Goal: Task Accomplishment & Management: Complete application form

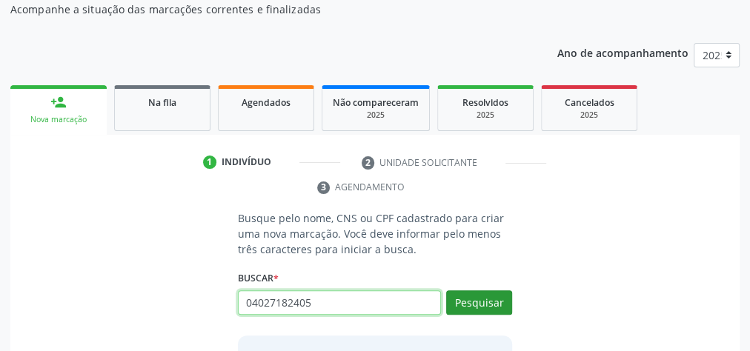
type input "04027182405"
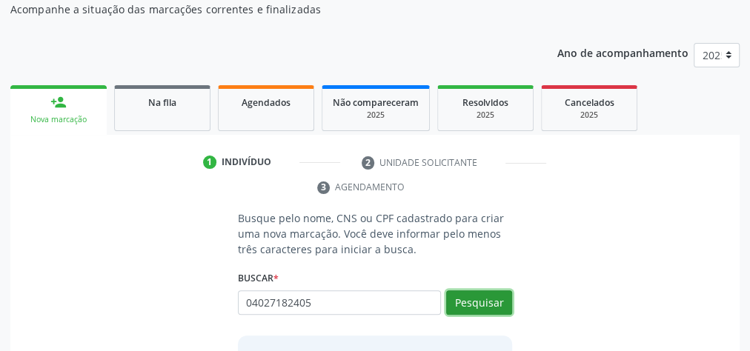
click at [489, 299] on button "Pesquisar" at bounding box center [479, 303] width 66 height 25
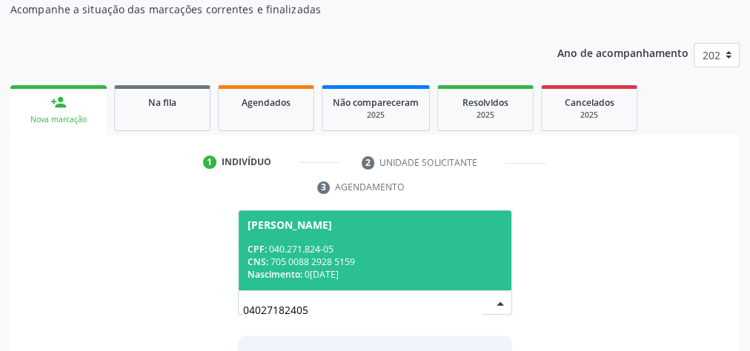
click at [417, 268] on div "Nascimento: [DATE]" at bounding box center [375, 274] width 255 height 13
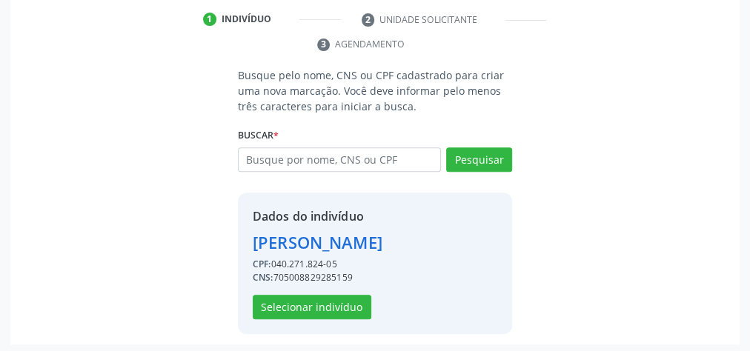
scroll to position [301, 0]
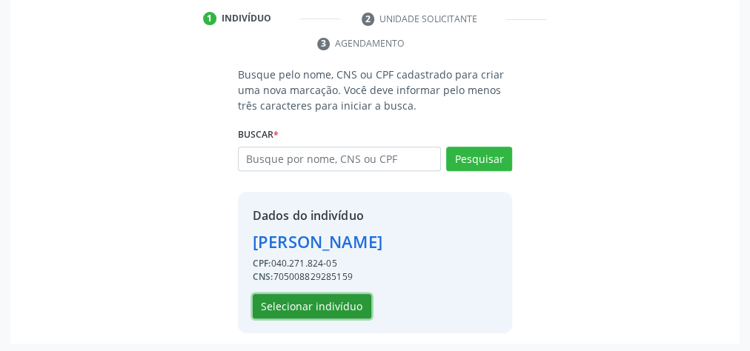
click at [350, 304] on button "Selecionar indivíduo" at bounding box center [312, 306] width 119 height 25
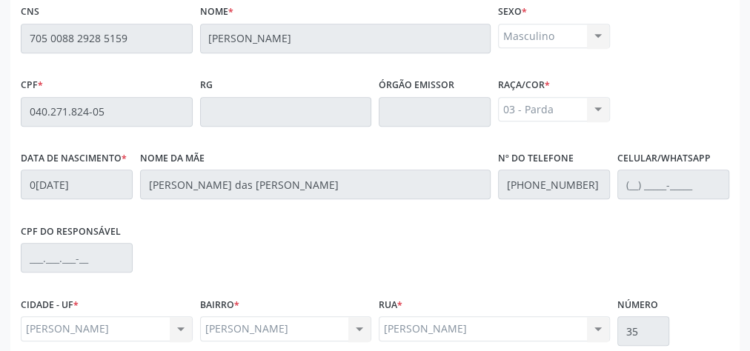
scroll to position [537, 0]
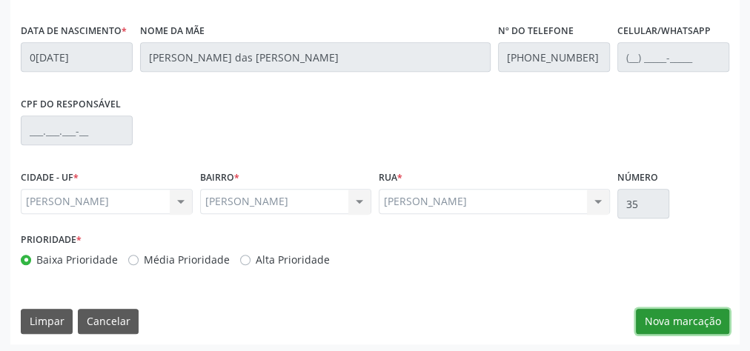
click at [656, 314] on button "Nova marcação" at bounding box center [682, 321] width 93 height 25
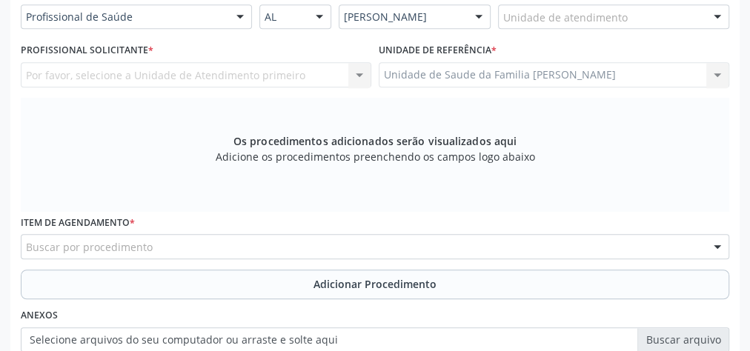
scroll to position [360, 0]
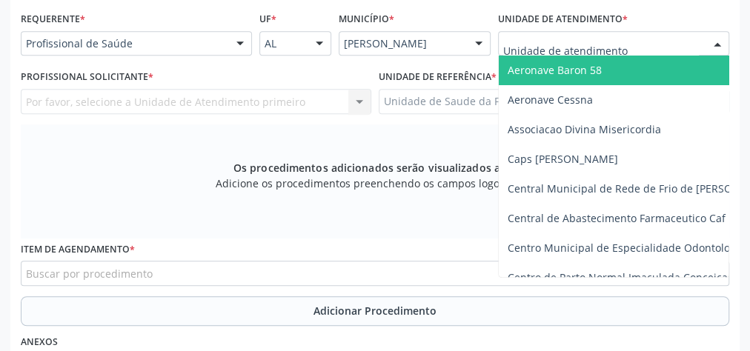
click at [672, 31] on div at bounding box center [613, 43] width 231 height 25
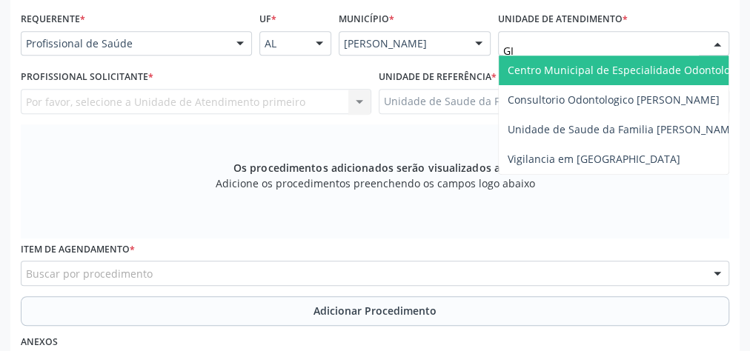
type input "GIS"
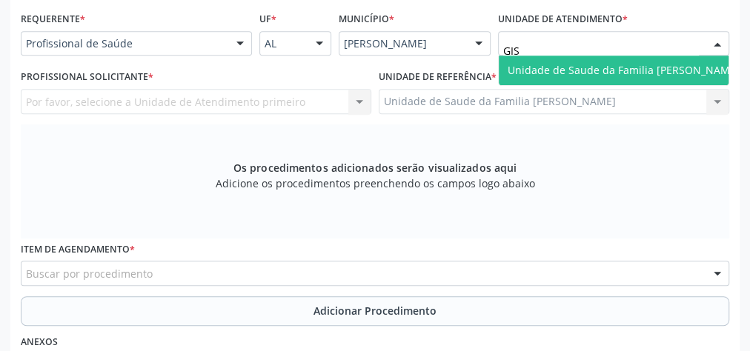
click at [683, 60] on span "Unidade de Saude da Familia [PERSON_NAME]" at bounding box center [624, 71] width 250 height 30
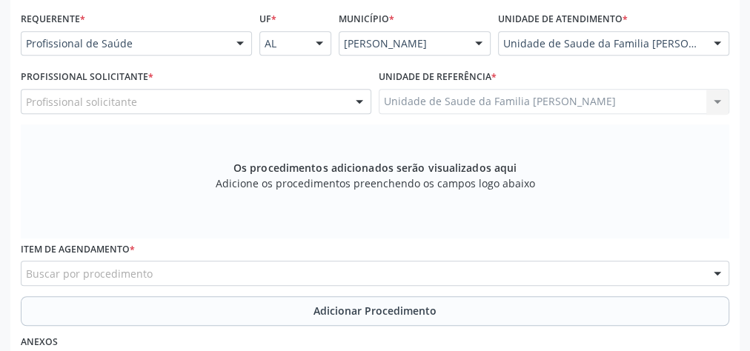
click at [363, 99] on div at bounding box center [359, 102] width 22 height 25
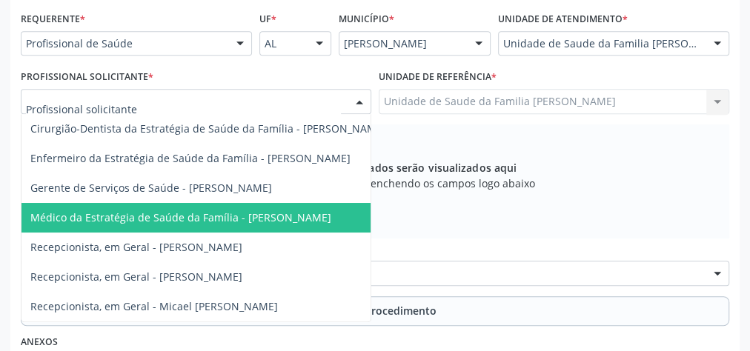
click at [299, 212] on span "Médico da Estratégia de Saúde da Família - [PERSON_NAME]" at bounding box center [180, 218] width 301 height 14
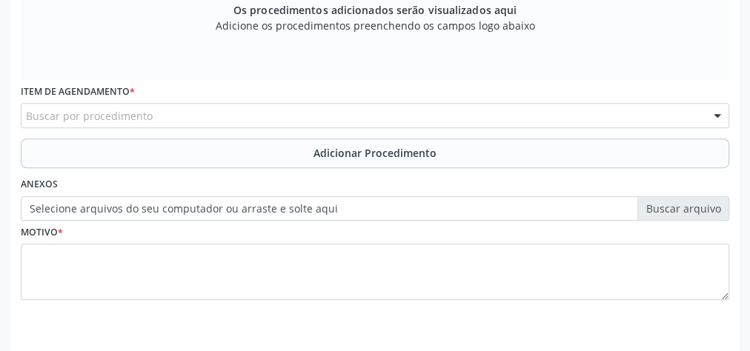
scroll to position [537, 0]
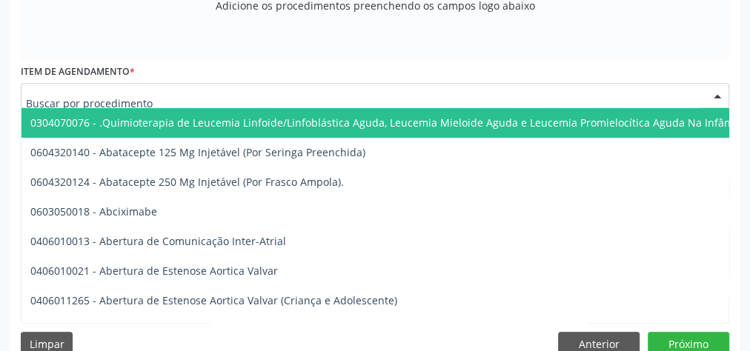
click at [307, 87] on div at bounding box center [375, 95] width 709 height 25
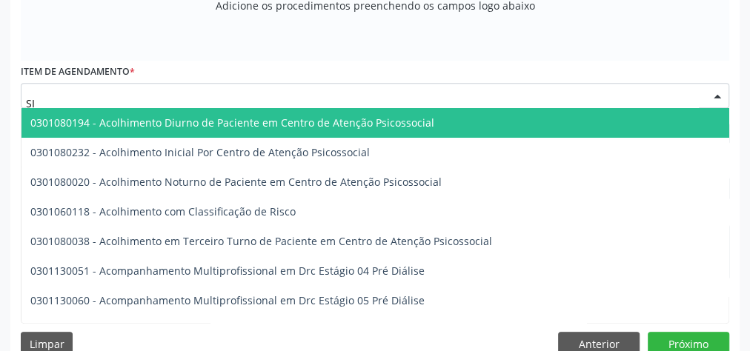
type input "S"
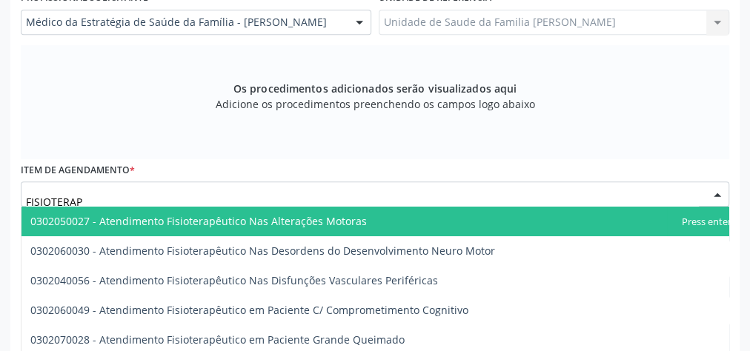
scroll to position [360, 0]
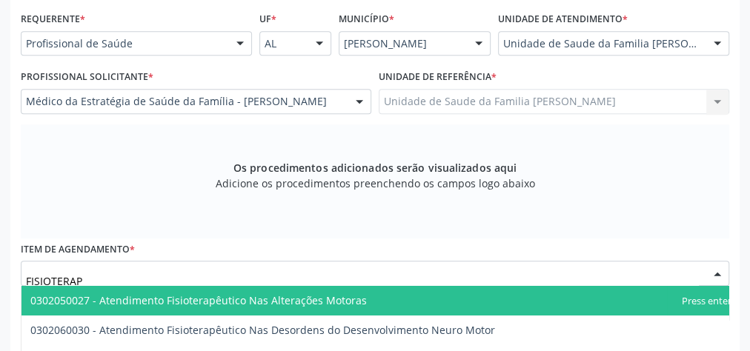
click at [156, 277] on input "FISIOTERAP" at bounding box center [362, 281] width 673 height 30
click at [150, 277] on input "FISIOTERA" at bounding box center [362, 281] width 673 height 30
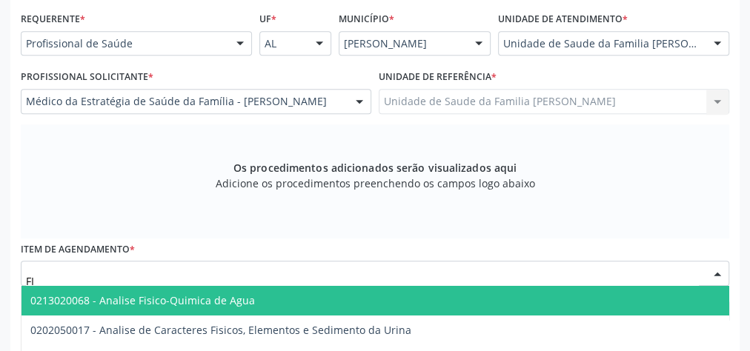
type input "F"
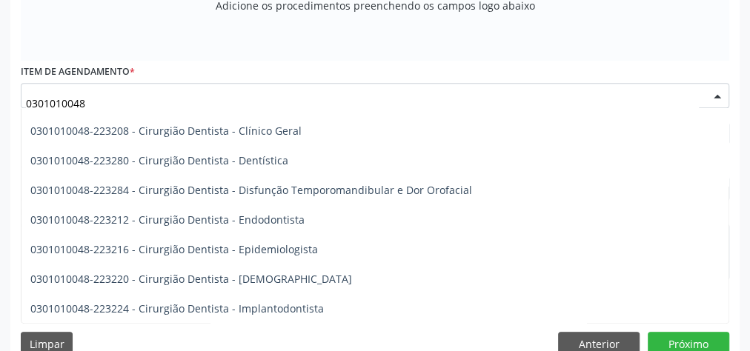
scroll to position [0, 0]
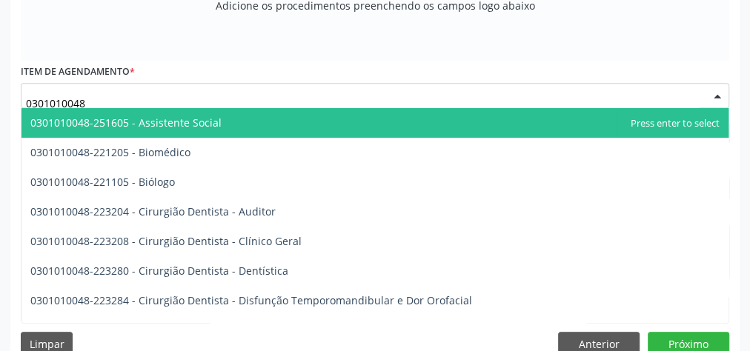
click at [172, 89] on input "0301010048" at bounding box center [362, 103] width 673 height 30
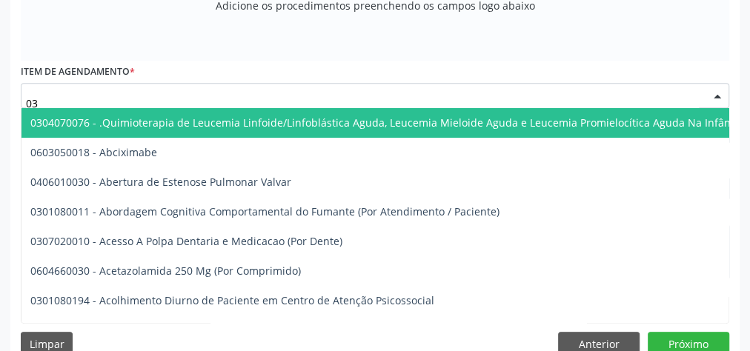
type input "0"
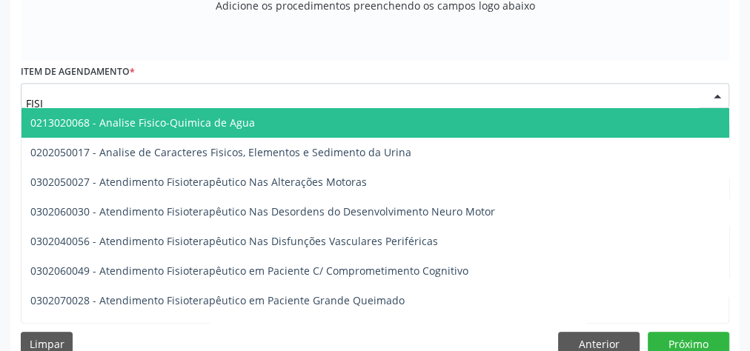
type input "FISIO"
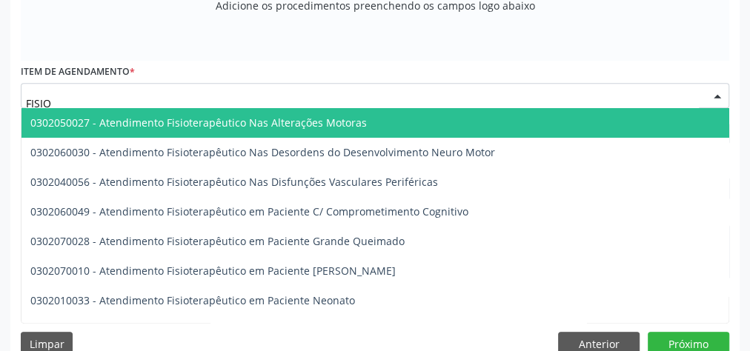
click at [199, 116] on span "0302050027 - Atendimento Fisioterapêutico Nas Alterações Motoras" at bounding box center [198, 123] width 337 height 14
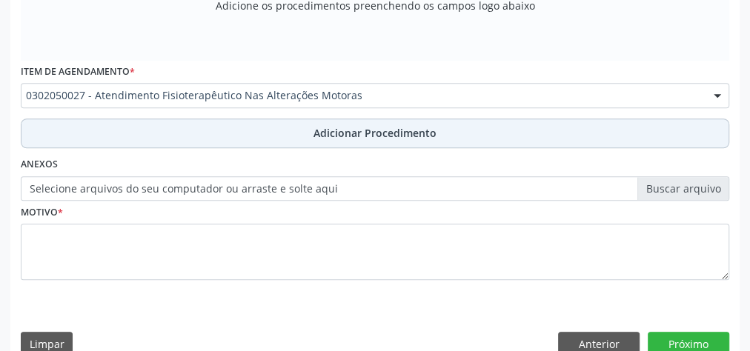
click at [372, 125] on span "Adicionar Procedimento" at bounding box center [375, 133] width 123 height 16
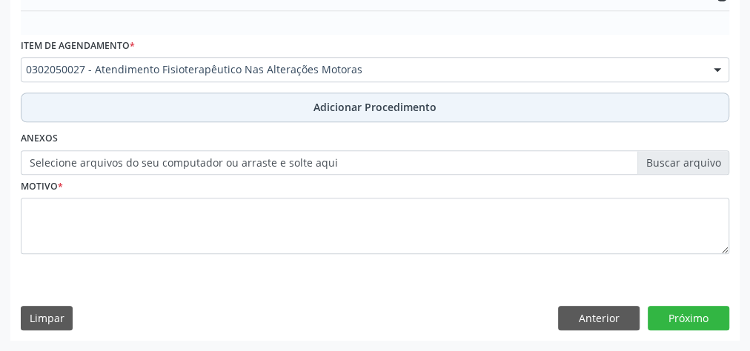
scroll to position [481, 0]
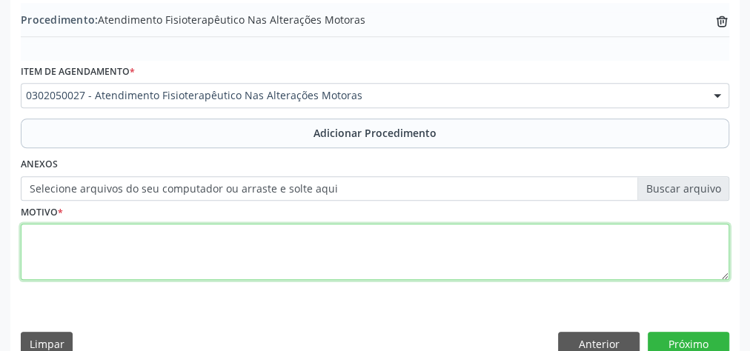
click at [259, 241] on textarea at bounding box center [375, 252] width 709 height 56
click at [309, 246] on textarea at bounding box center [375, 252] width 709 height 56
click at [309, 249] on textarea at bounding box center [375, 252] width 709 height 56
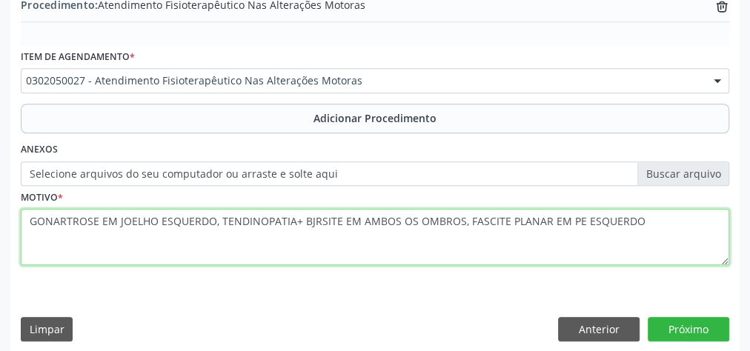
scroll to position [504, 0]
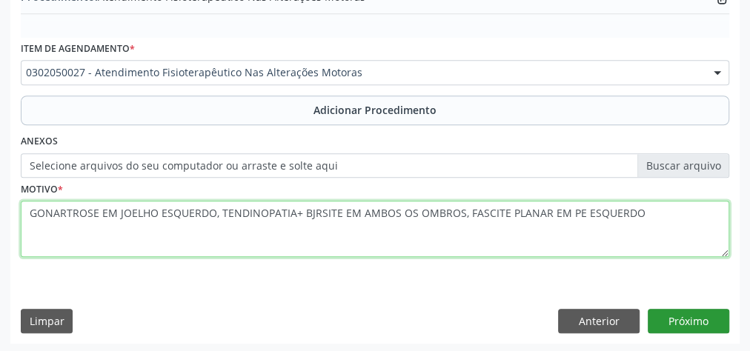
type textarea "GONARTROSE EM JOELHO ESQUERDO, TENDINOPATIA+ BJRSITE EM AMBOS OS OMBROS, FASCIT…"
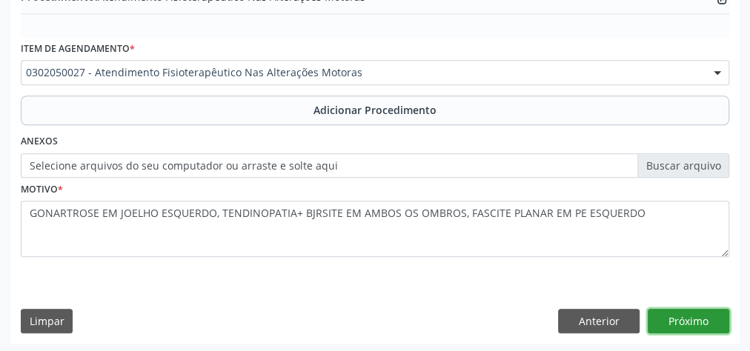
click at [706, 322] on button "Próximo" at bounding box center [689, 321] width 82 height 25
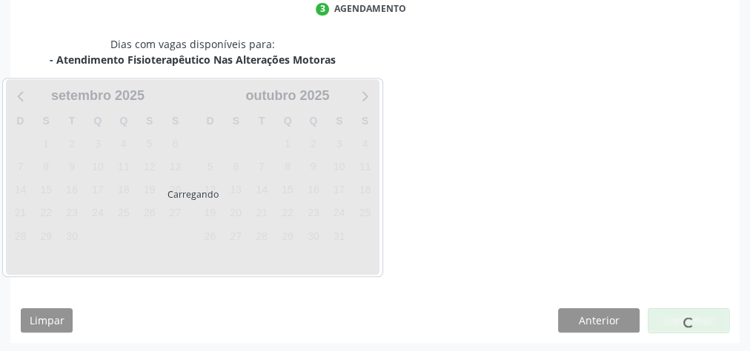
scroll to position [393, 0]
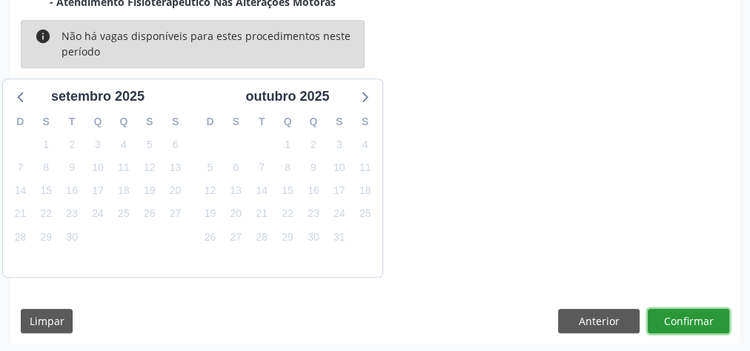
click at [696, 322] on button "Confirmar" at bounding box center [689, 321] width 82 height 25
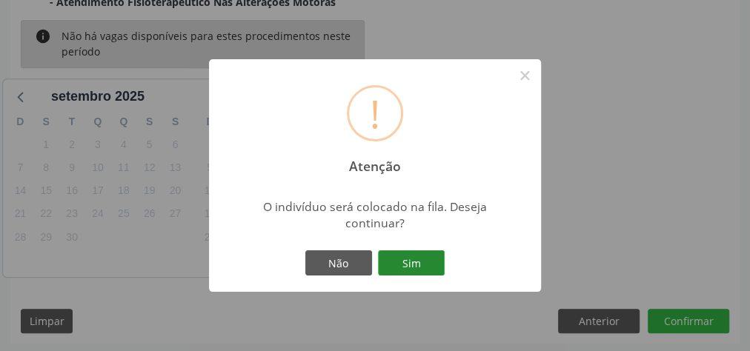
click at [409, 262] on button "Sim" at bounding box center [411, 263] width 67 height 25
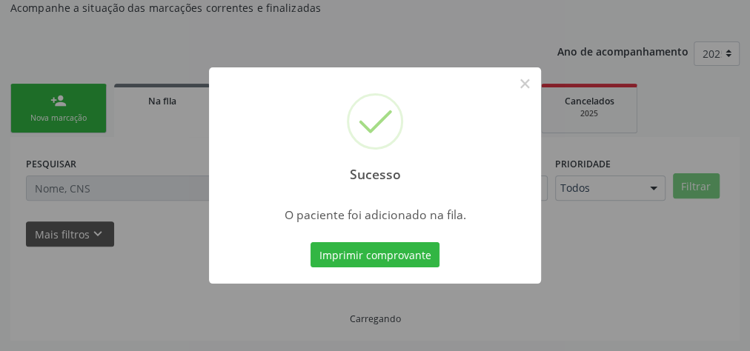
scroll to position [157, 0]
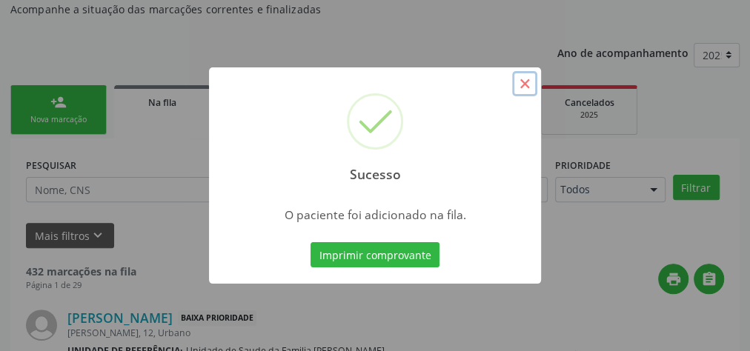
click at [520, 81] on button "×" at bounding box center [524, 83] width 25 height 25
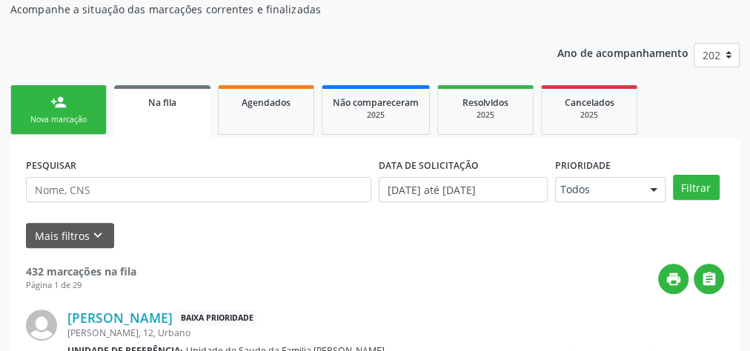
click at [71, 107] on link "person_add Nova marcação" at bounding box center [58, 110] width 96 height 50
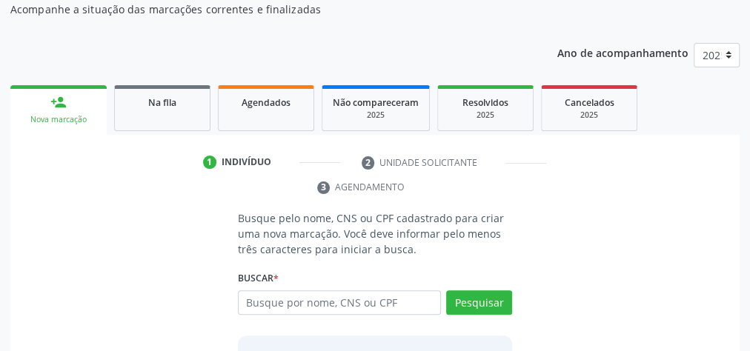
drag, startPoint x: 287, startPoint y: 341, endPoint x: 573, endPoint y: 29, distance: 423.4
click at [573, 29] on div "Acompanhamento Acompanhe a situação das marcações correntes e finalizadas Relat…" at bounding box center [374, 214] width 729 height 500
